Goal: Task Accomplishment & Management: Manage account settings

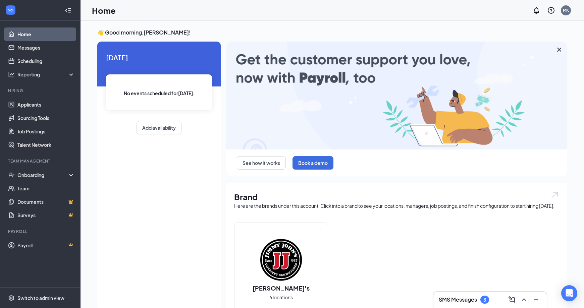
click at [559, 49] on icon "Cross" at bounding box center [559, 50] width 8 height 8
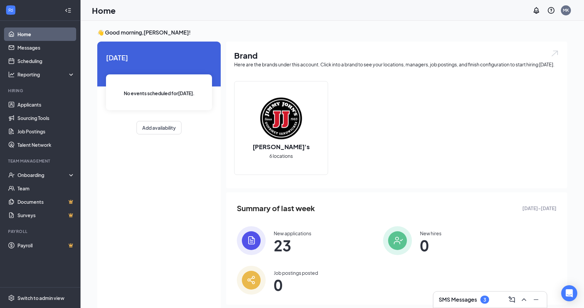
scroll to position [14, 0]
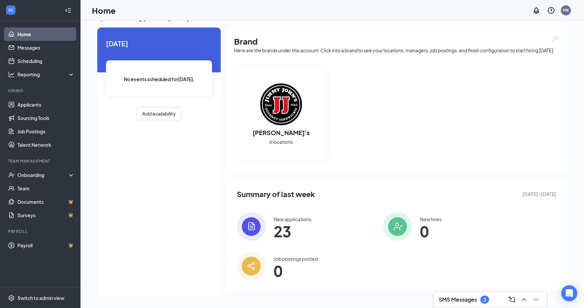
click at [278, 140] on span "6 locations" at bounding box center [280, 141] width 23 height 7
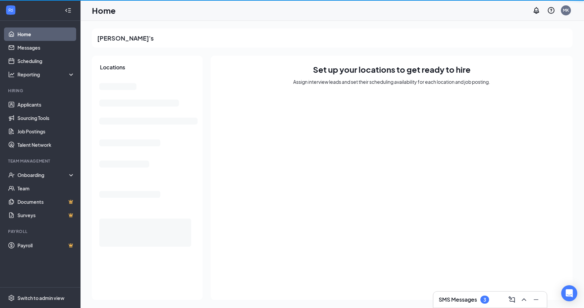
scroll to position [0, 0]
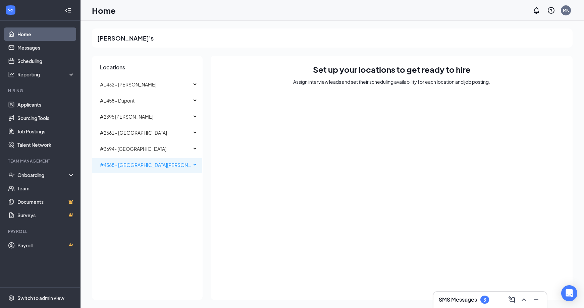
click at [126, 163] on span "#4568 - [GEOGRAPHIC_DATA][PERSON_NAME]" at bounding box center [152, 165] width 105 height 6
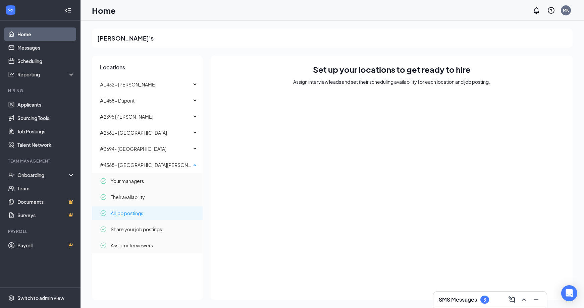
click at [127, 212] on span "All job postings" at bounding box center [127, 213] width 33 height 13
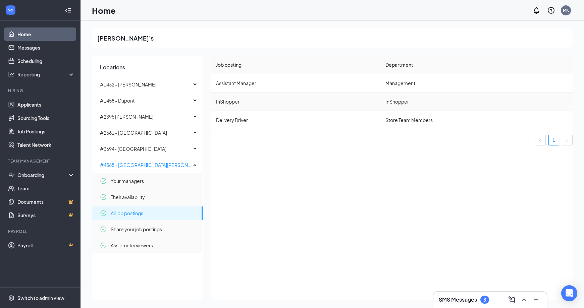
click at [400, 101] on td "InShopper" at bounding box center [476, 102] width 192 height 18
click at [40, 106] on link "Applicants" at bounding box center [45, 104] width 57 height 13
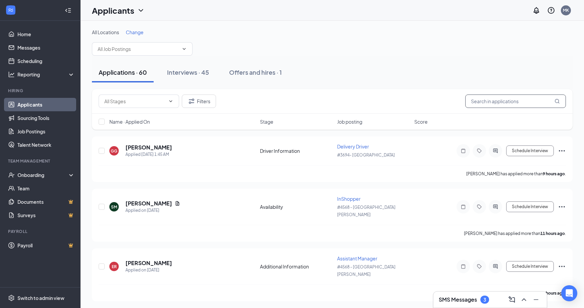
click at [482, 102] on input "text" at bounding box center [515, 101] width 101 height 13
type input "[PERSON_NAME]"
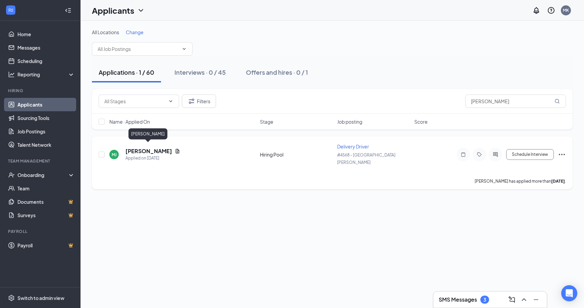
click at [140, 149] on h5 "[PERSON_NAME]" at bounding box center [148, 151] width 47 height 7
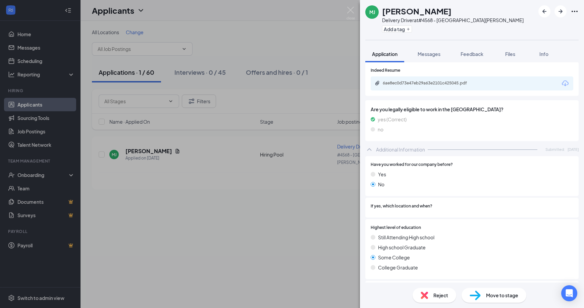
scroll to position [38, 0]
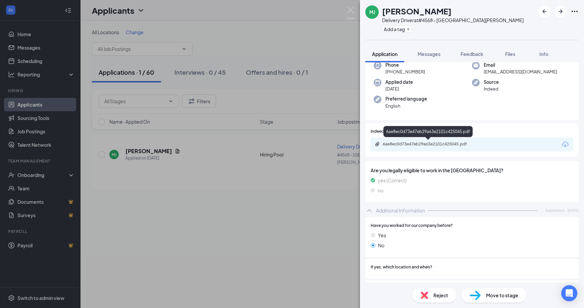
click at [433, 145] on div "6ae8ec0d73e47eb29a63e2101c425045.pdf" at bounding box center [430, 143] width 94 height 5
